Goal: Information Seeking & Learning: Learn about a topic

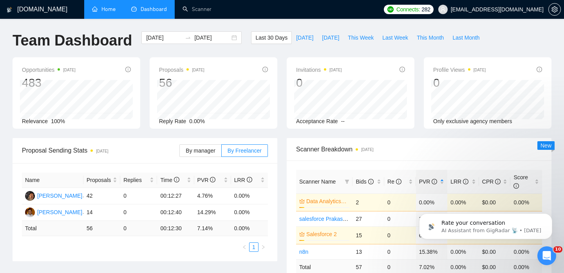
click at [116, 12] on link "Home" at bounding box center [104, 9] width 24 height 7
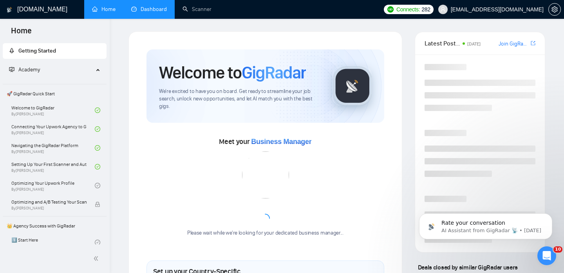
click at [147, 13] on link "Dashboard" at bounding box center [149, 9] width 36 height 7
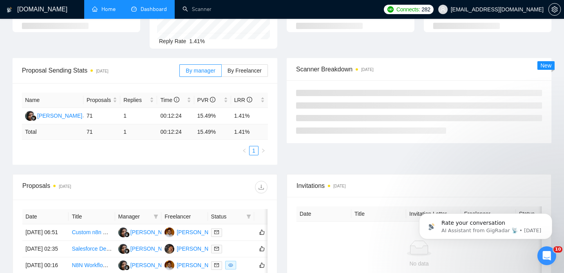
scroll to position [99, 0]
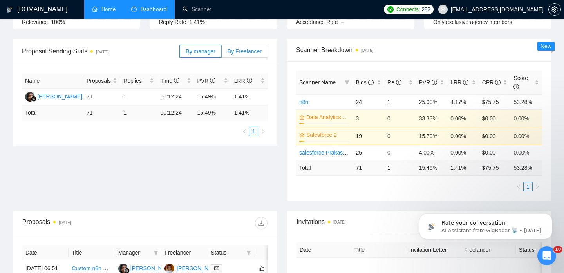
click at [241, 53] on span "By Freelancer" at bounding box center [245, 51] width 34 height 6
click at [222, 53] on input "By Freelancer" at bounding box center [222, 53] width 0 height 0
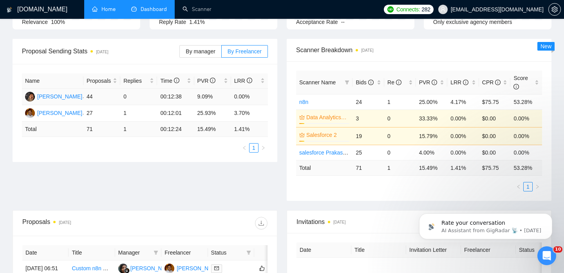
click at [205, 94] on td "9.09%" at bounding box center [212, 97] width 37 height 16
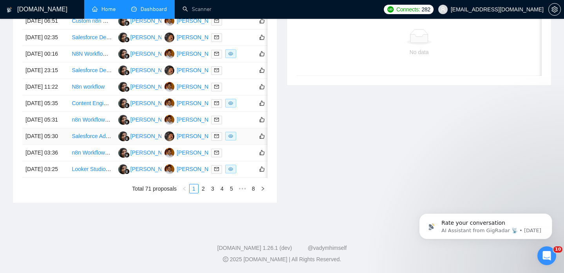
scroll to position [383, 0]
click at [263, 193] on button "button" at bounding box center [262, 188] width 9 height 9
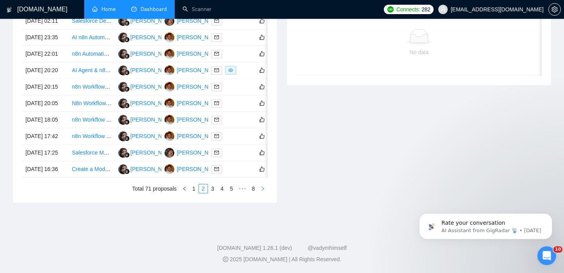
scroll to position [401, 0]
click at [263, 193] on button "button" at bounding box center [262, 188] width 9 height 9
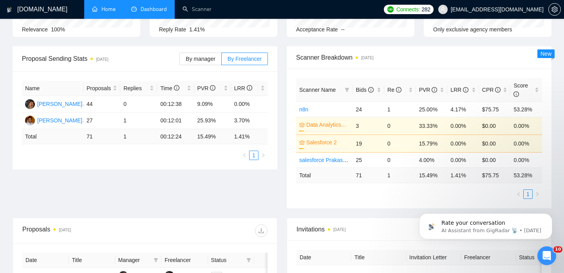
scroll to position [94, 0]
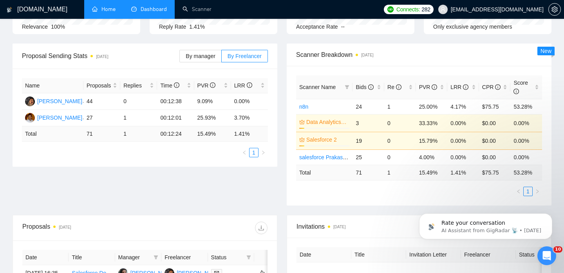
click at [367, 121] on td "3" at bounding box center [369, 123] width 32 height 18
click at [391, 121] on td "0" at bounding box center [400, 123] width 32 height 18
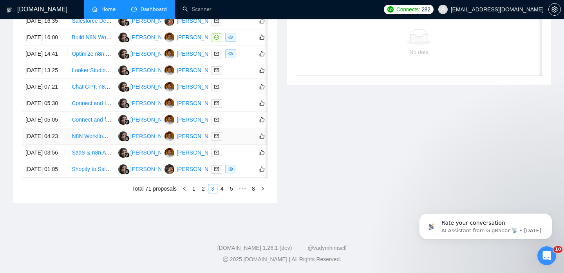
scroll to position [377, 0]
click at [85, 123] on link "Connect and fix my n8n Workflow .SCOPE: Reads from Google Sheets, sorts, Create…" at bounding box center [193, 119] width 242 height 6
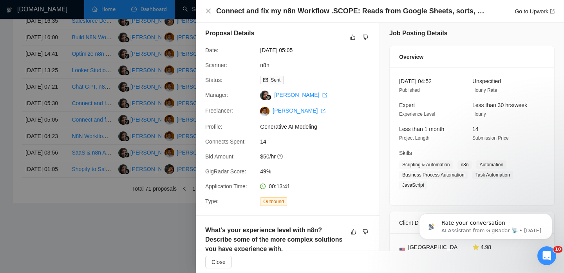
scroll to position [0, 0]
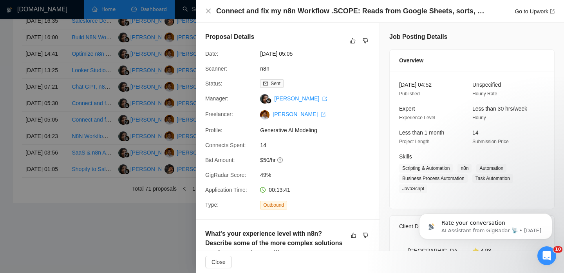
click at [330, 199] on div "Proposal Details Date: [DATE] 05:05 Scanner: n8n Status: Sent Manager: [PERSON_…" at bounding box center [288, 121] width 184 height 196
click at [209, 12] on icon "close" at bounding box center [208, 11] width 5 height 5
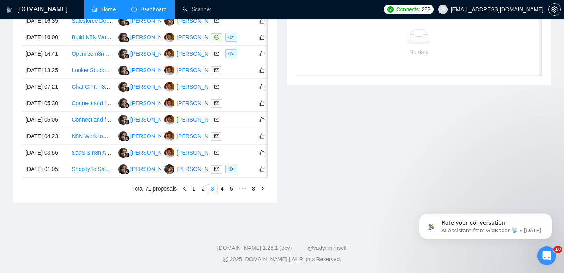
click at [336, 146] on div "Invitations [DATE] Date Title Invitation Letter Freelancer Status No data" at bounding box center [419, 83] width 274 height 240
